Goal: Book appointment/travel/reservation

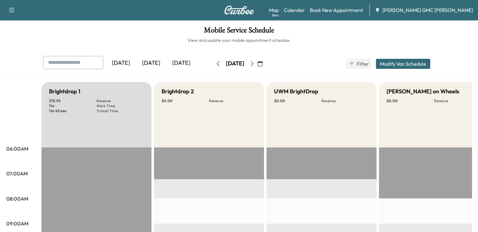
click at [312, 64] on div "[DATE] [DATE] [DATE] [DATE] July 2025 S M T W T F S 29 30 1 2 3 4 5 6 7 8 9 10 …" at bounding box center [239, 64] width 402 height 16
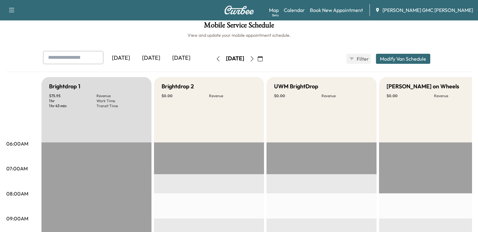
scroll to position [5, 0]
click at [166, 58] on div "[DATE]" at bounding box center [181, 58] width 30 height 14
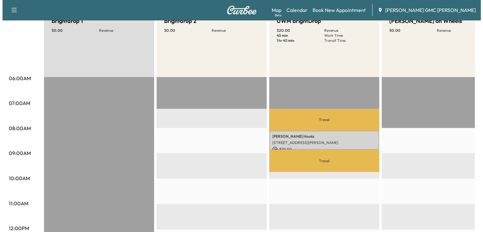
scroll to position [71, 0]
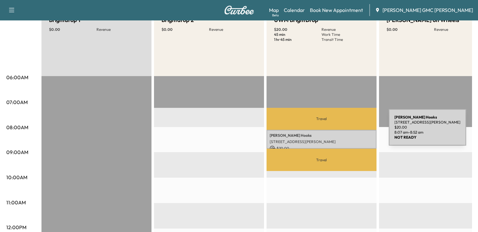
click at [342, 131] on div "[PERSON_NAME] [STREET_ADDRESS][PERSON_NAME] $ 20.00 8:07 am - 8:52 am" at bounding box center [322, 139] width 110 height 19
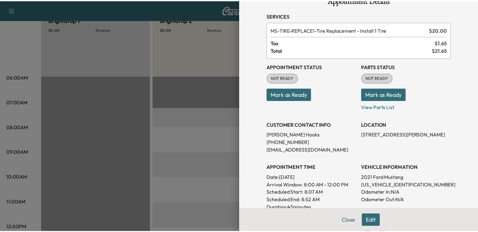
scroll to position [17, 0]
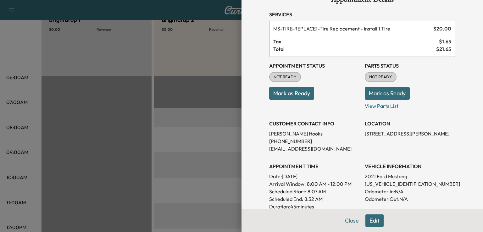
click at [341, 217] on button "Close" at bounding box center [352, 220] width 22 height 13
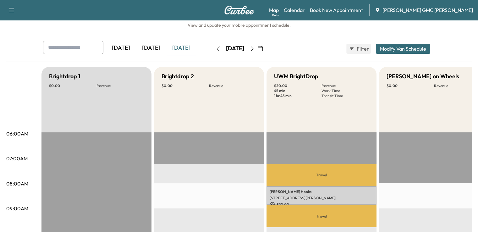
scroll to position [13, 0]
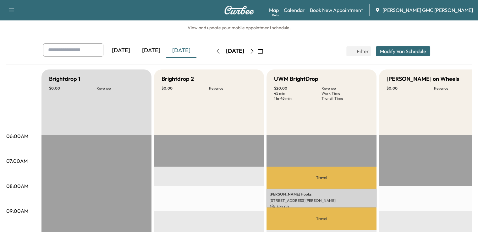
click at [258, 53] on button "button" at bounding box center [252, 51] width 11 height 10
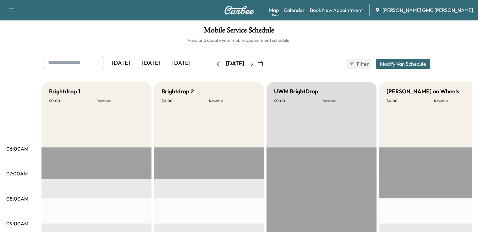
click at [255, 66] on icon "button" at bounding box center [252, 63] width 5 height 5
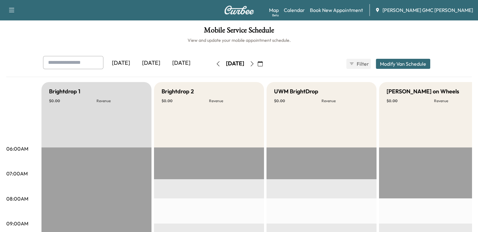
click at [216, 66] on icon "button" at bounding box center [218, 63] width 5 height 5
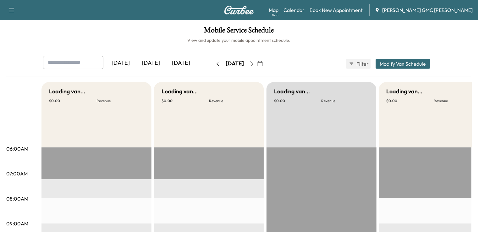
click at [213, 66] on button "button" at bounding box center [218, 64] width 11 height 10
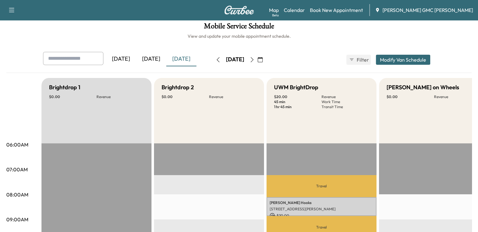
scroll to position [4, 0]
